Goal: Task Accomplishment & Management: Use online tool/utility

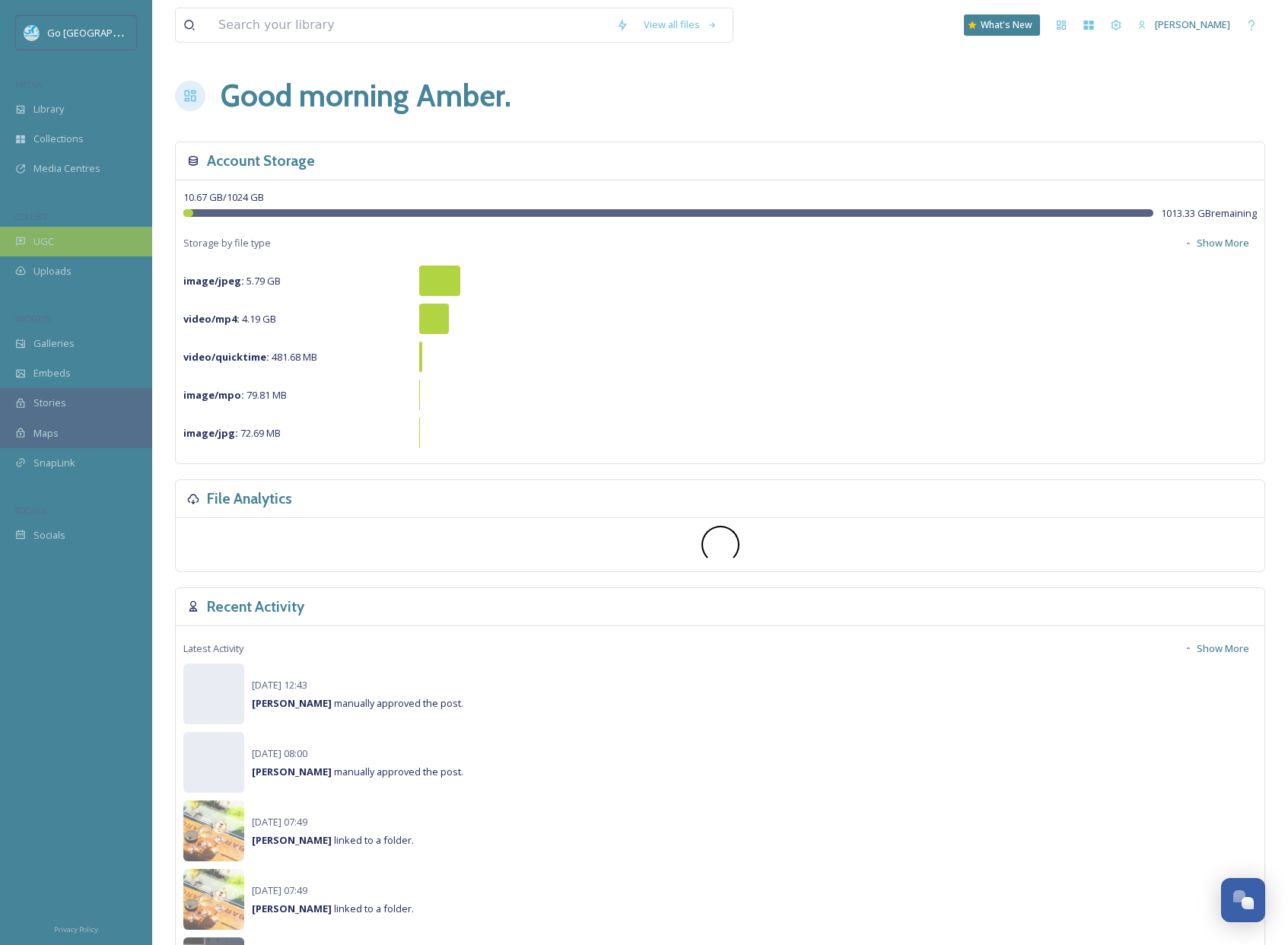
click at [72, 242] on div "UGC" at bounding box center [76, 242] width 152 height 29
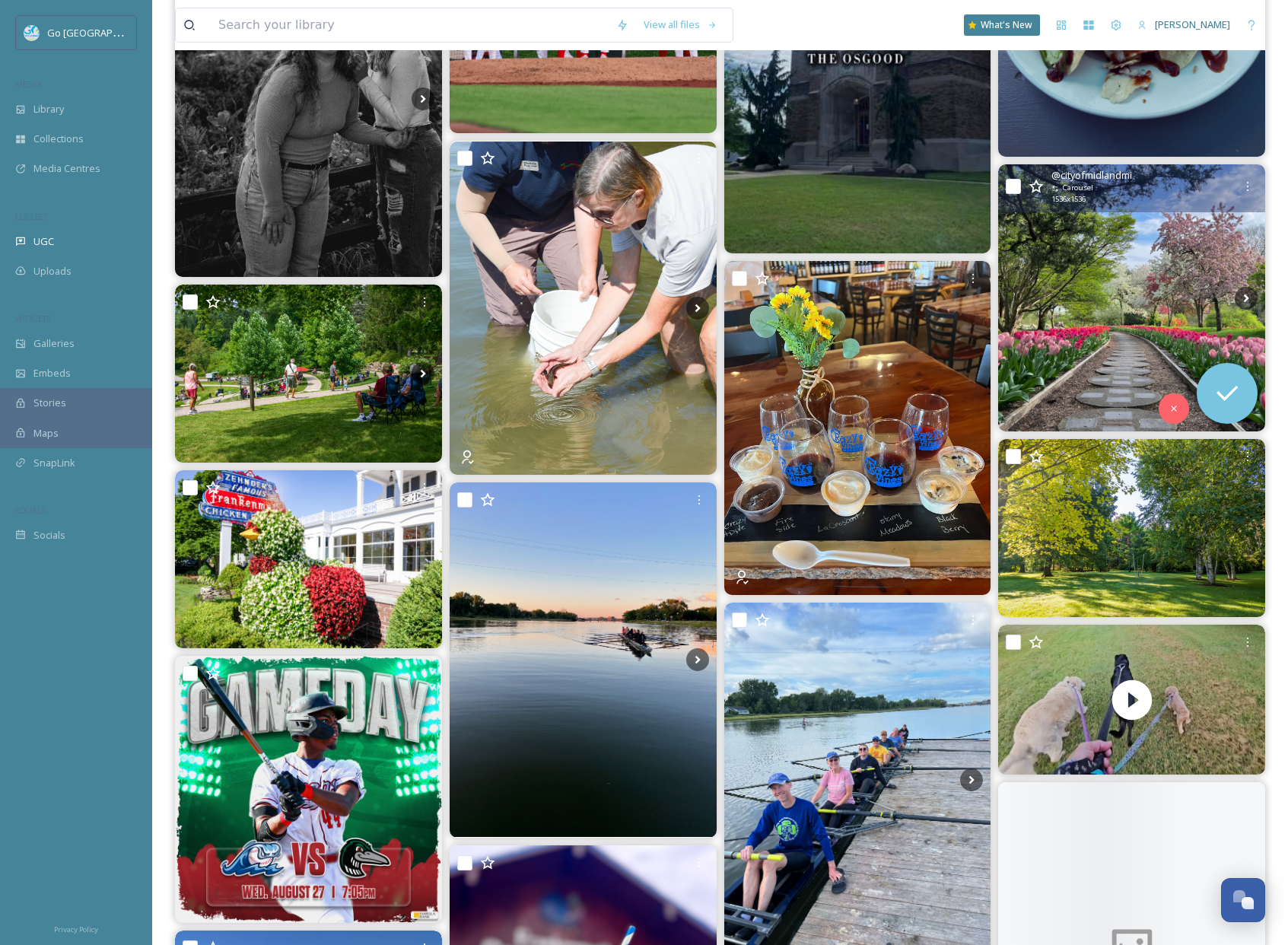
scroll to position [854, 0]
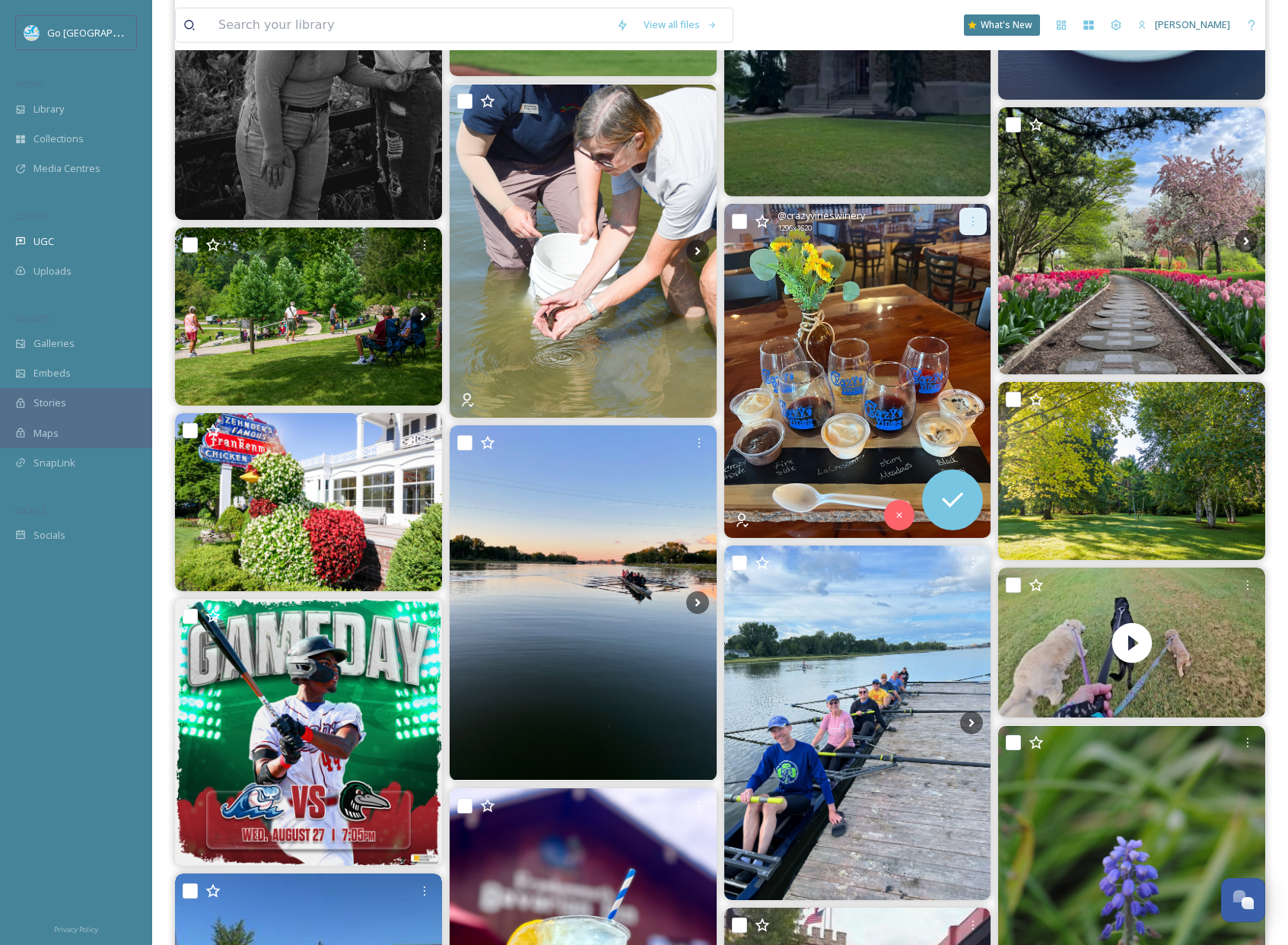
click at [971, 223] on icon at bounding box center [972, 220] width 12 height 12
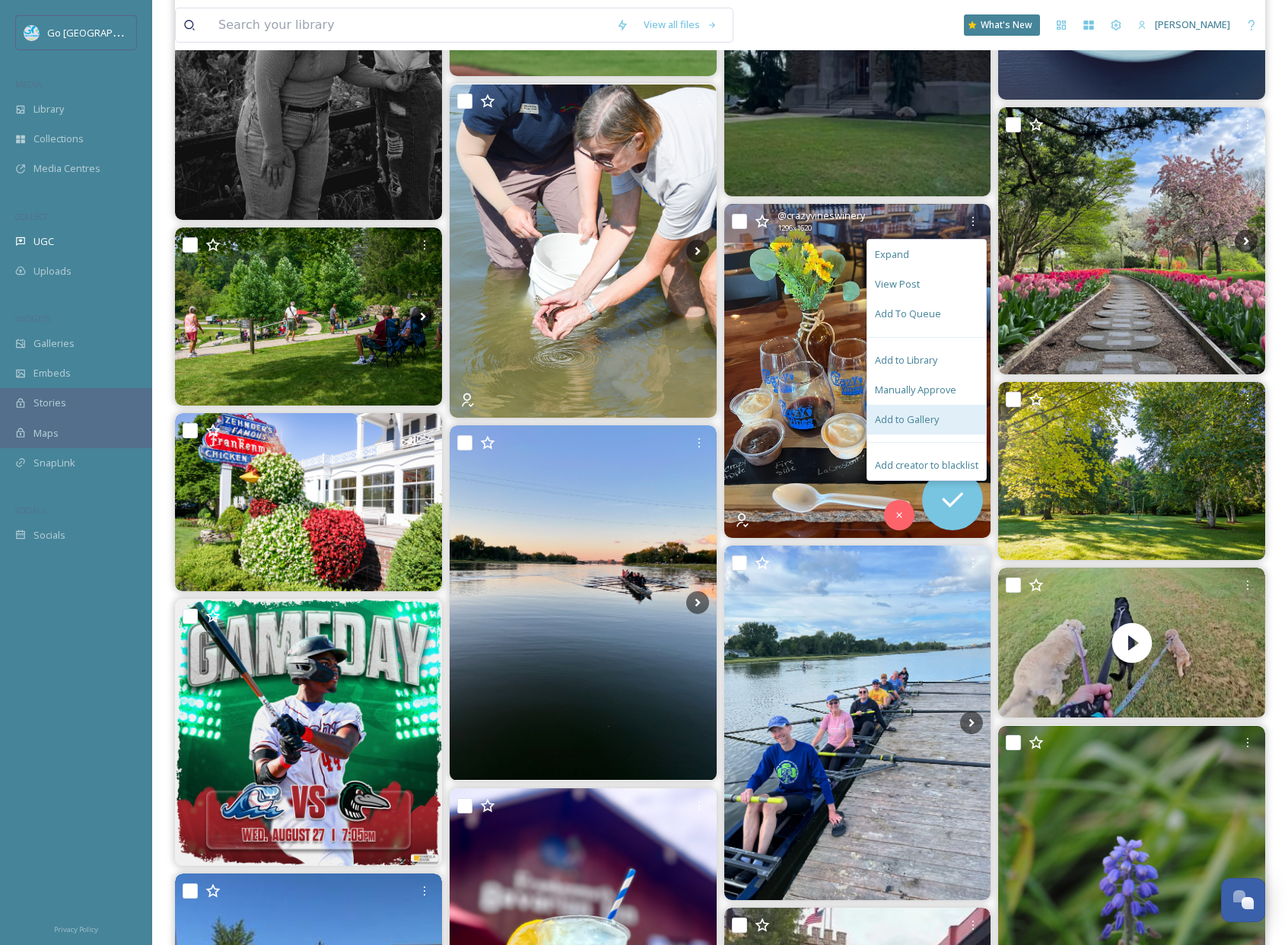
click at [924, 423] on span "Add to Gallery" at bounding box center [907, 420] width 64 height 15
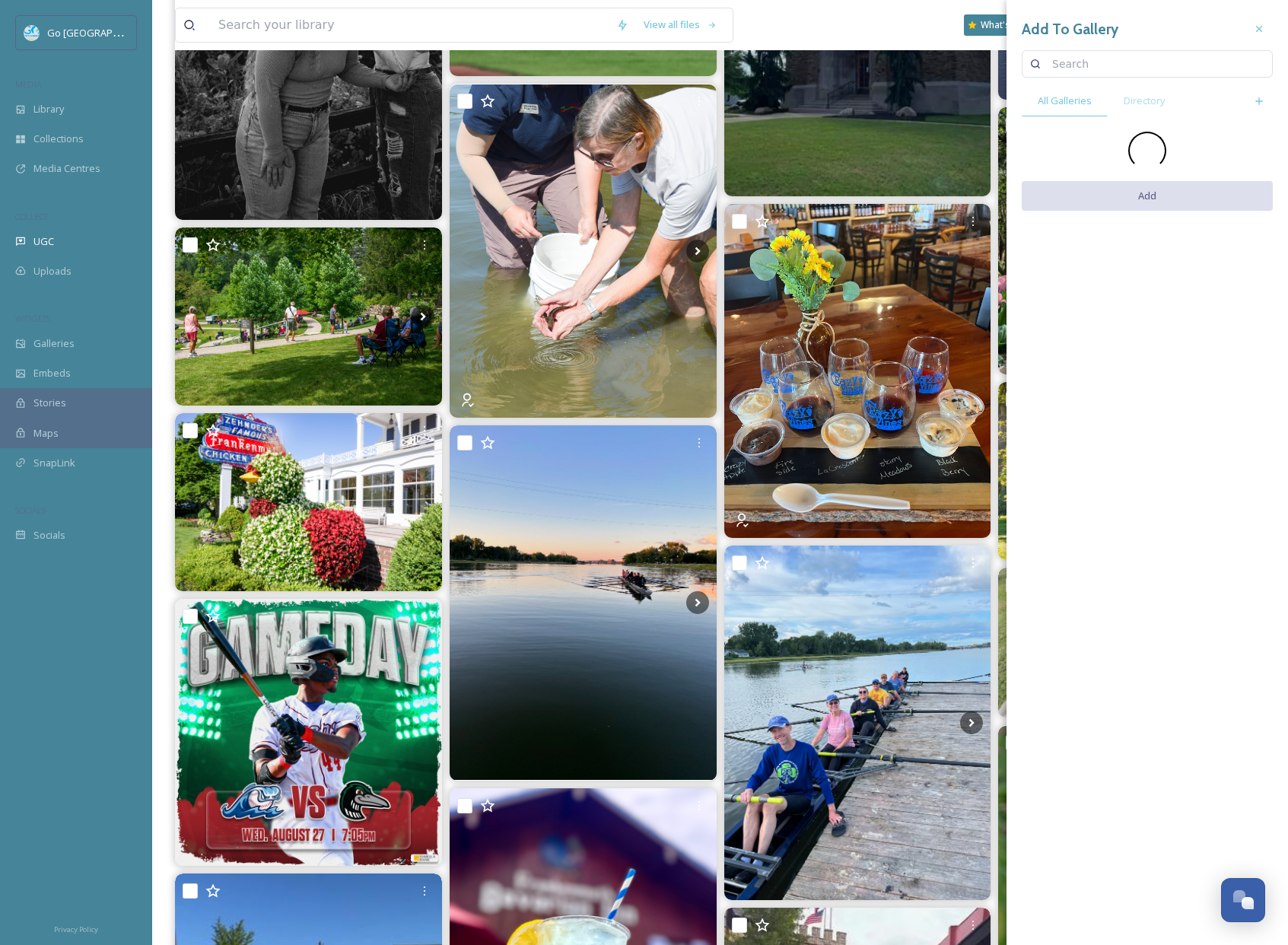
click at [1259, 25] on icon at bounding box center [1259, 28] width 12 height 12
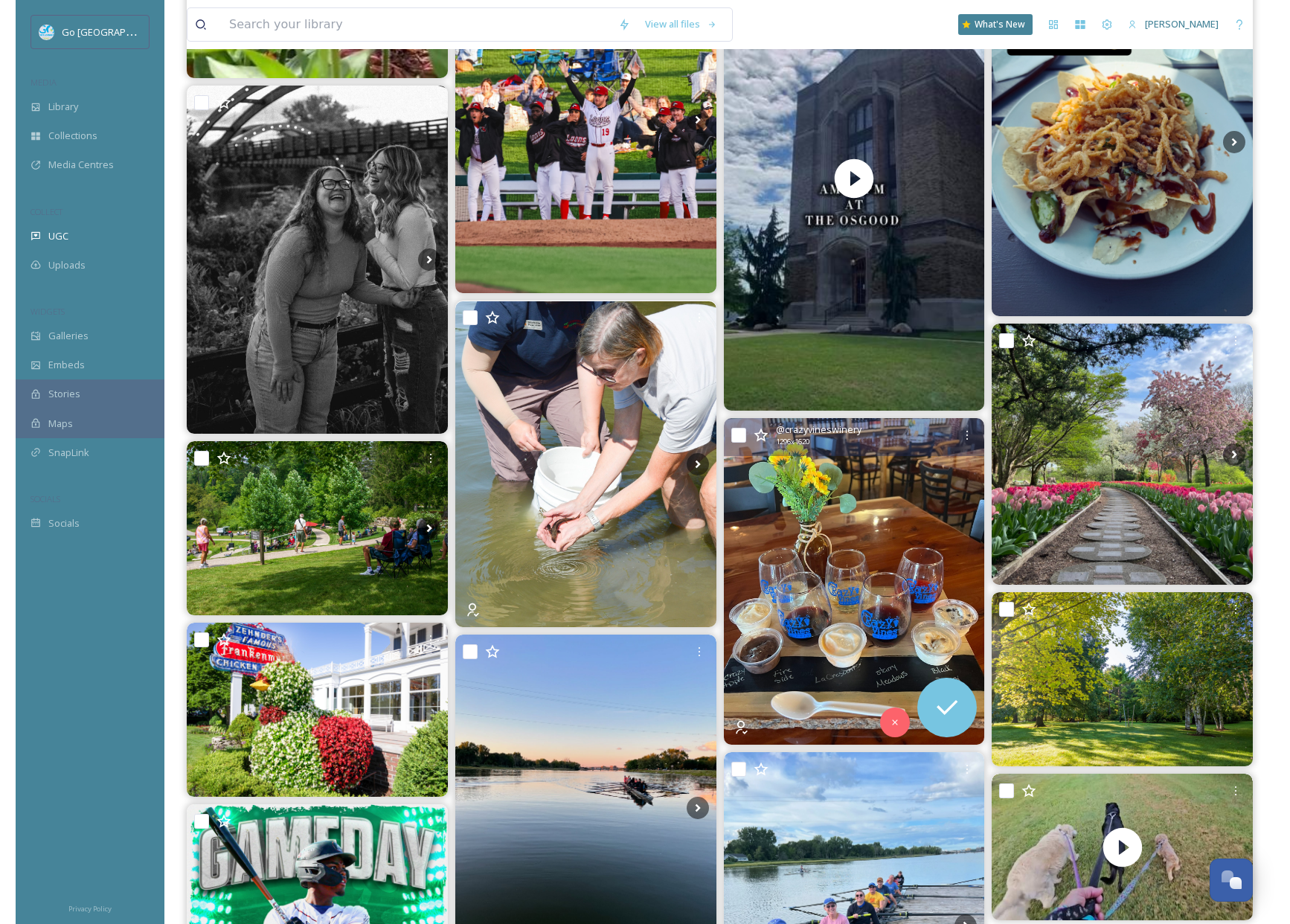
scroll to position [621, 0]
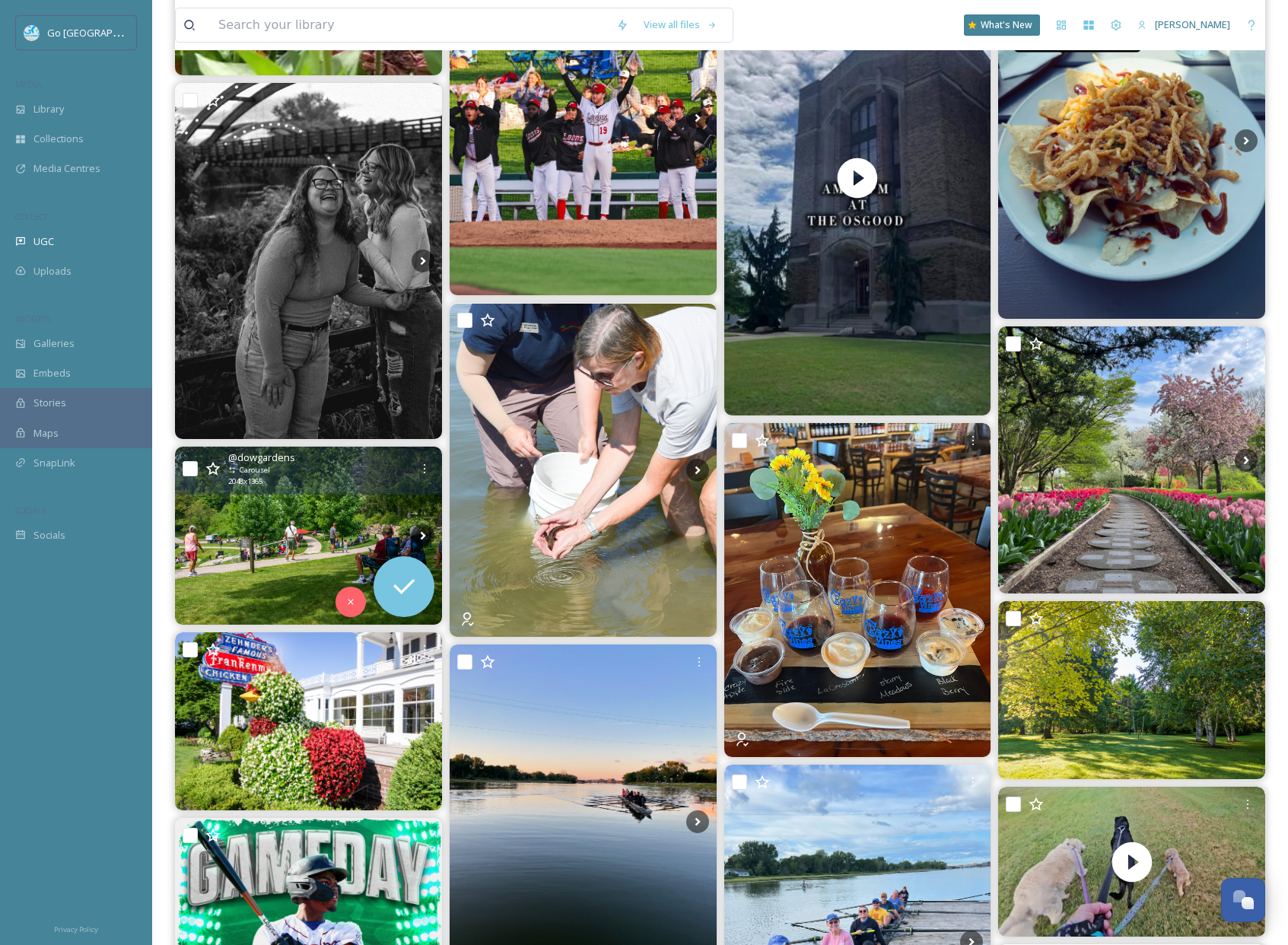
click at [338, 511] on img at bounding box center [308, 535] width 267 height 178
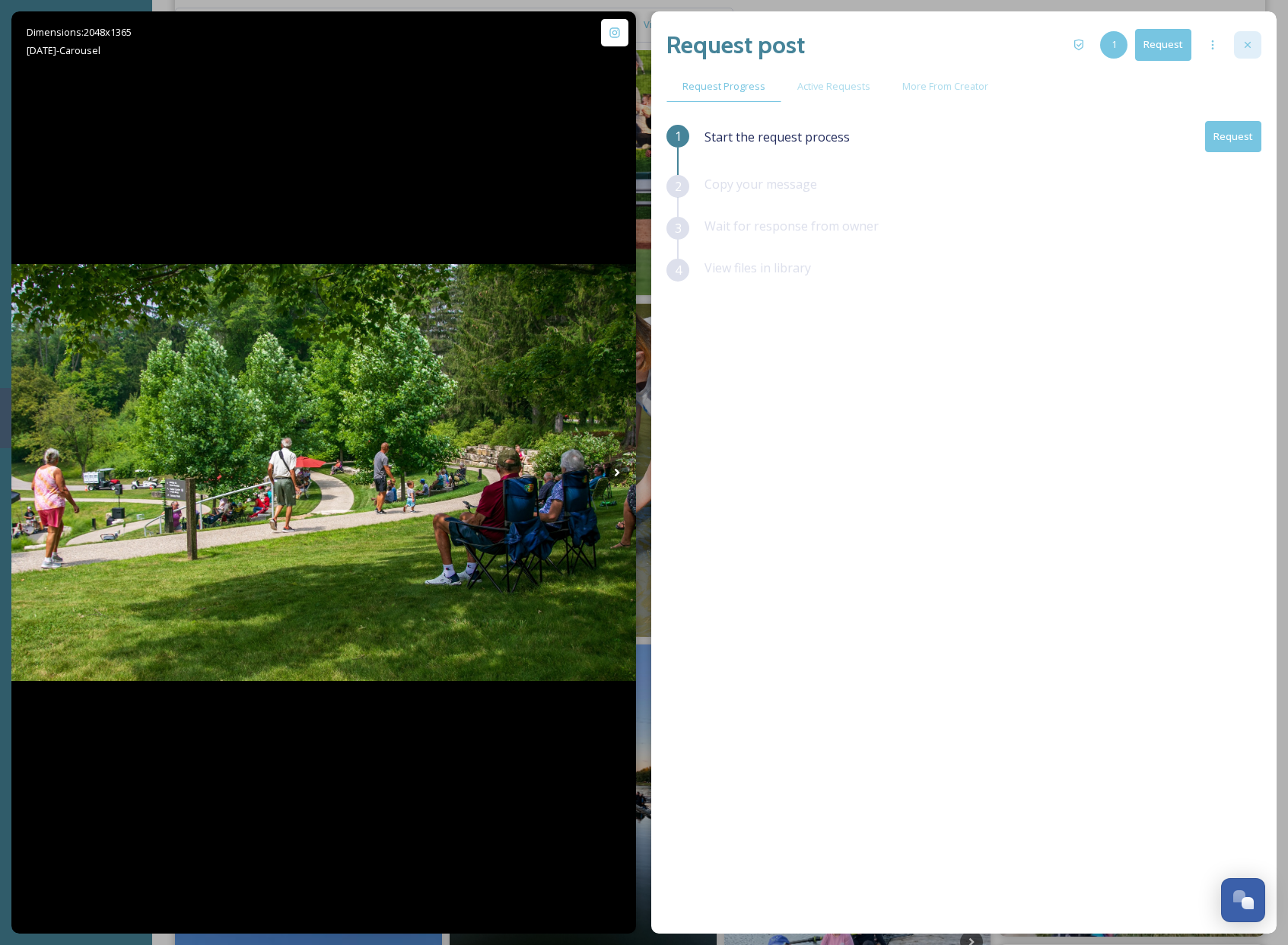
click at [1248, 46] on icon at bounding box center [1248, 45] width 6 height 6
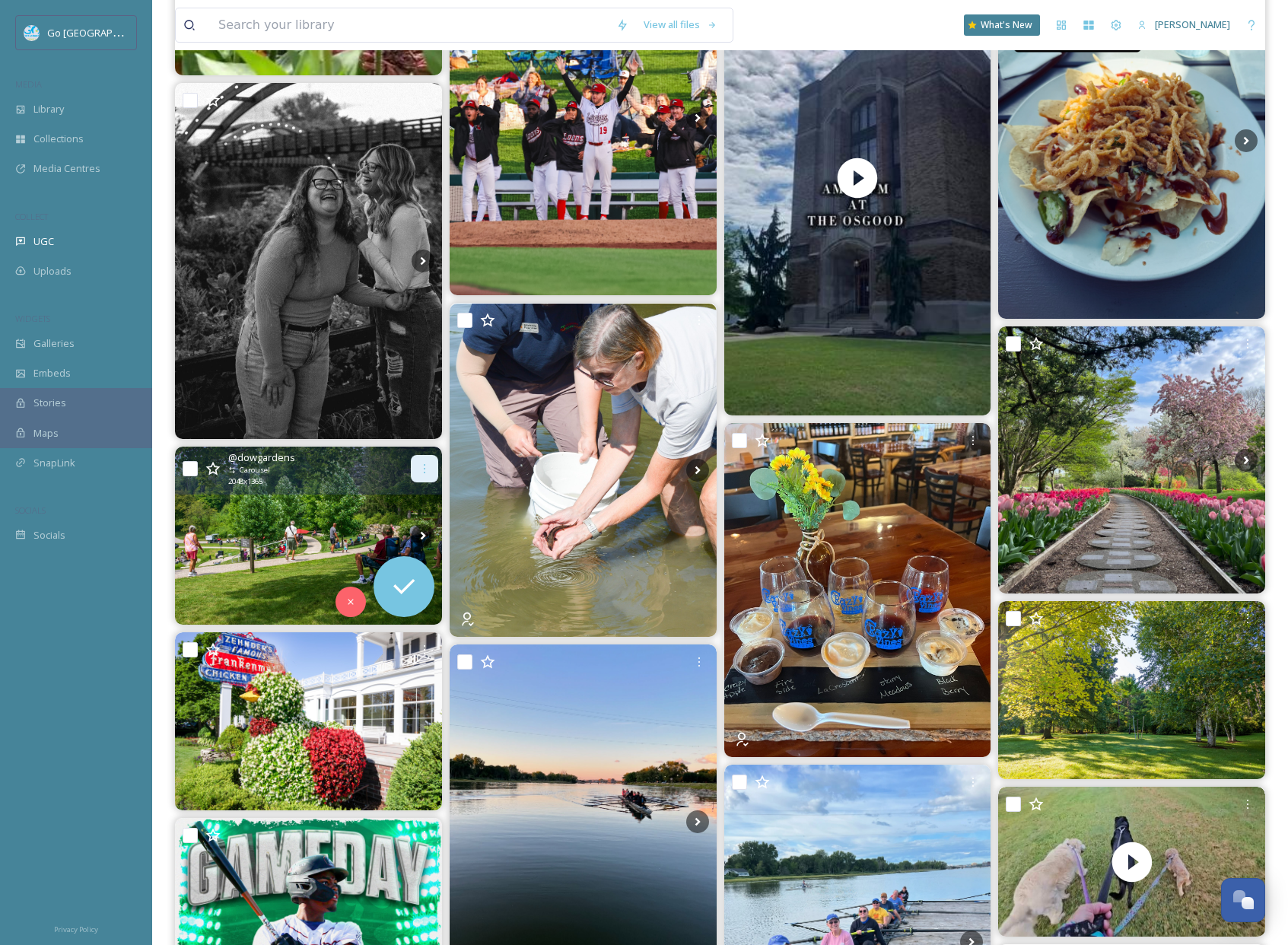
click at [422, 474] on icon at bounding box center [424, 468] width 12 height 12
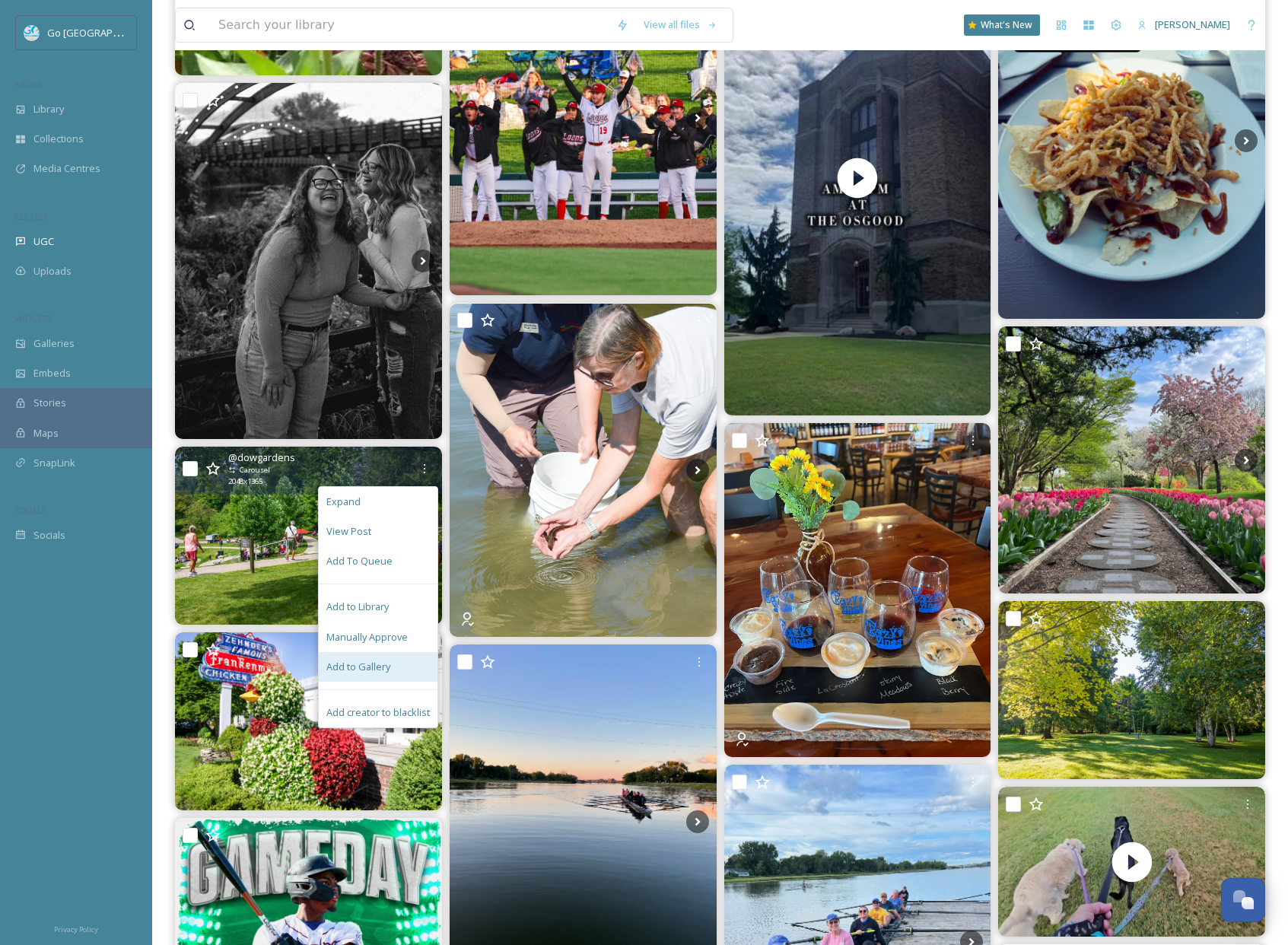
click at [381, 672] on span "Add to Gallery" at bounding box center [359, 667] width 64 height 15
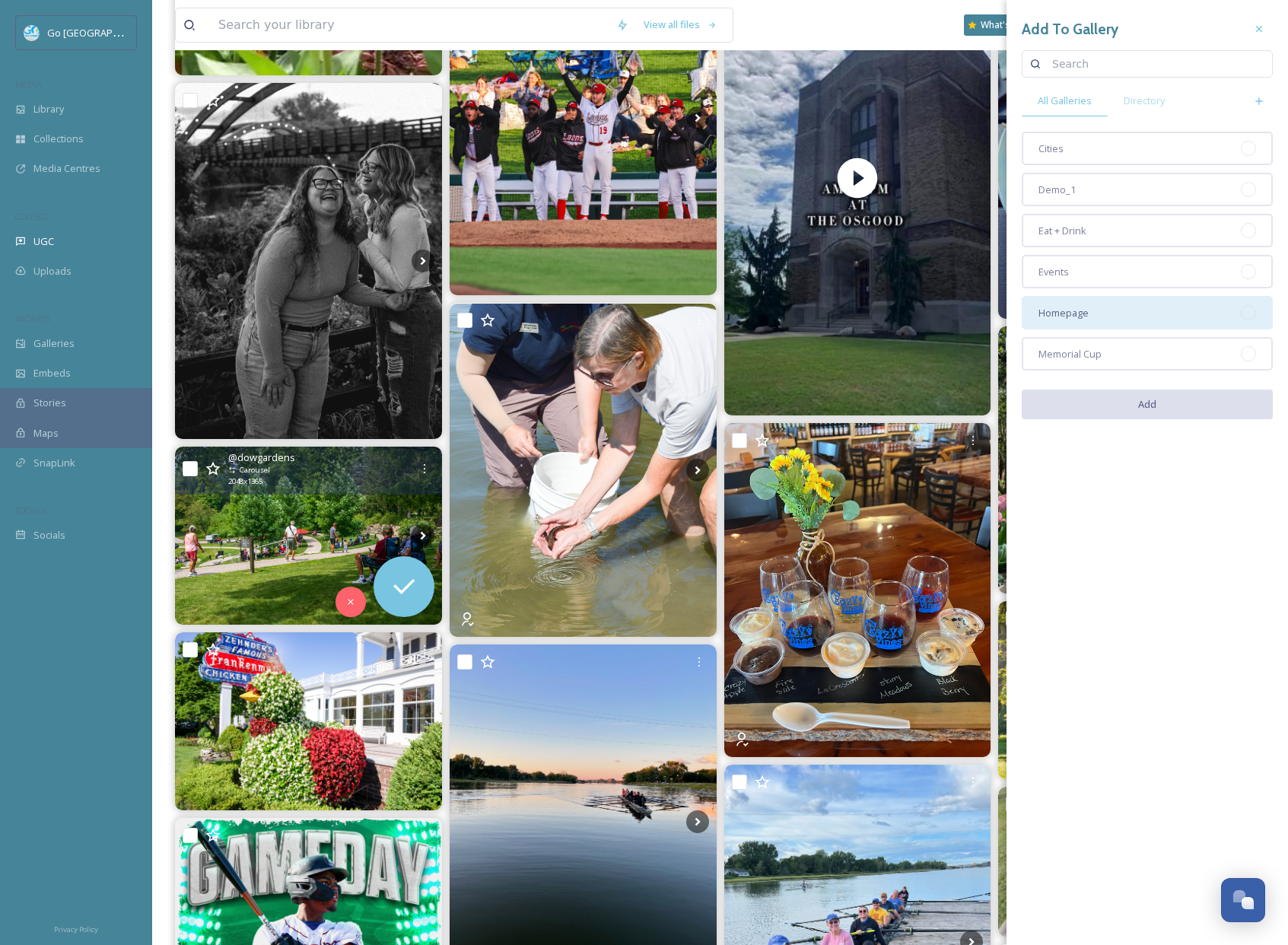
click at [1088, 312] on div "Homepage" at bounding box center [1147, 313] width 251 height 34
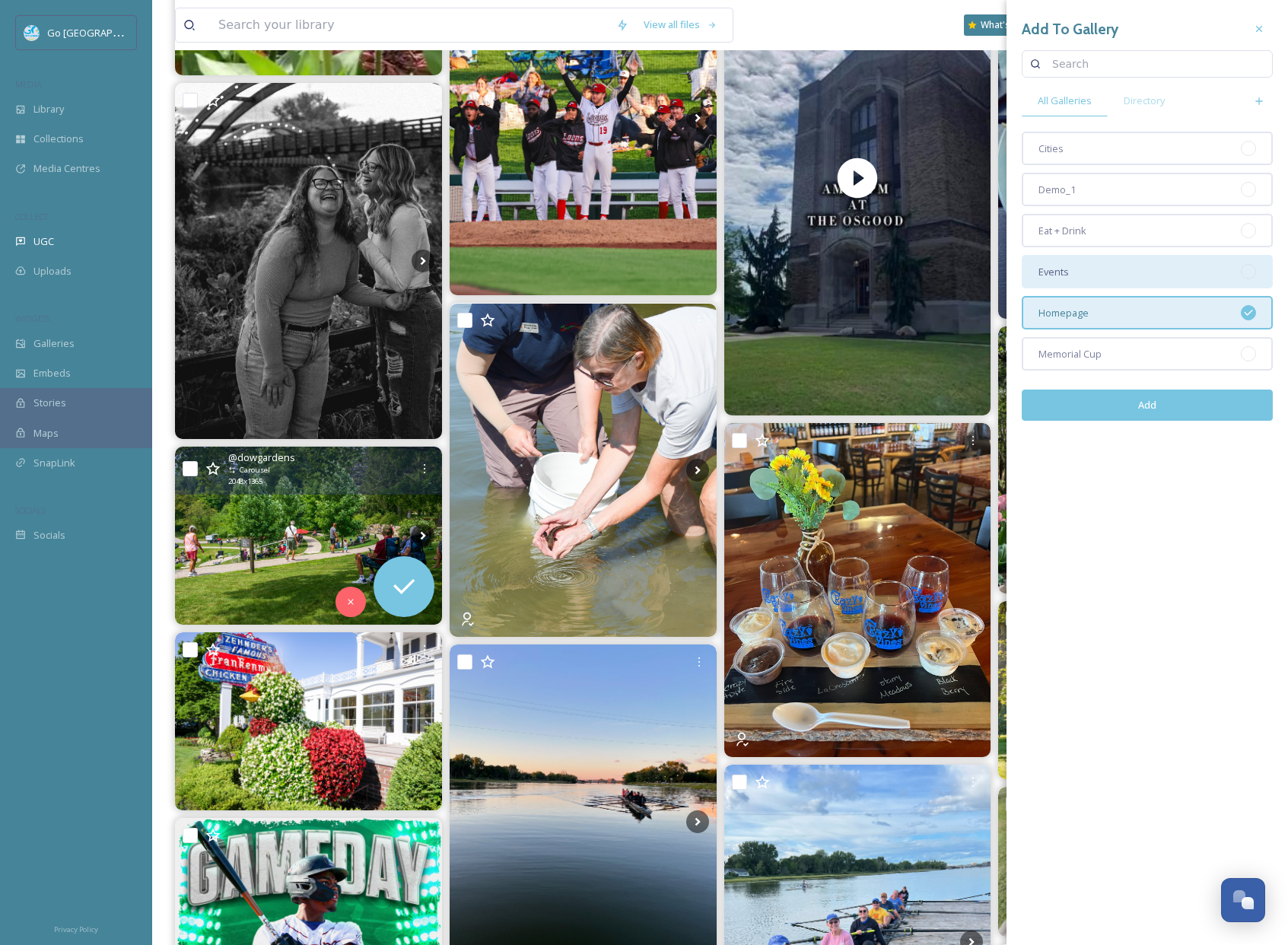
click at [1124, 274] on div "Events" at bounding box center [1147, 272] width 251 height 34
click at [1137, 401] on button "Add" at bounding box center [1147, 405] width 251 height 31
